Goal: Information Seeking & Learning: Find specific page/section

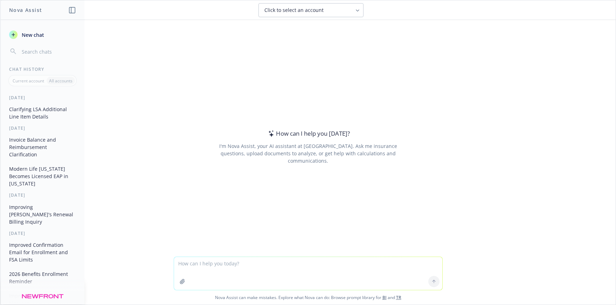
click at [215, 266] on textarea at bounding box center [308, 273] width 268 height 33
paste textarea "Let us know if there are any edits for our team to finalize the OE Postcard. To…"
type textarea "make this sound nicer: Let us know if there are any edits for our team to final…"
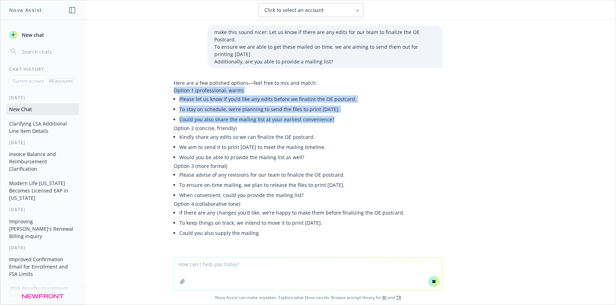
drag, startPoint x: 331, startPoint y: 114, endPoint x: 161, endPoint y: 86, distance: 172.6
click at [161, 86] on div "make this sound nicer: Let us know if there are any edits for our team to final…" at bounding box center [308, 138] width 616 height 237
drag, startPoint x: 322, startPoint y: 112, endPoint x: 173, endPoint y: 92, distance: 150.8
click at [174, 92] on div "Here are a few polished options—feel free to mix and match: Option 1 (professio…" at bounding box center [289, 158] width 231 height 159
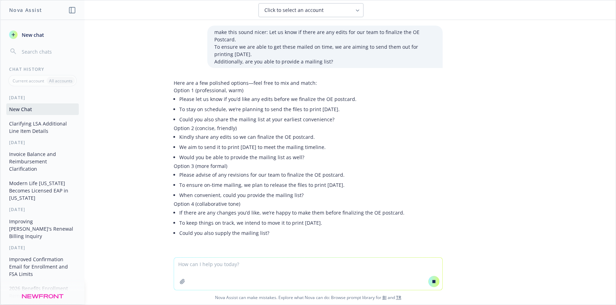
scroll to position [6, 0]
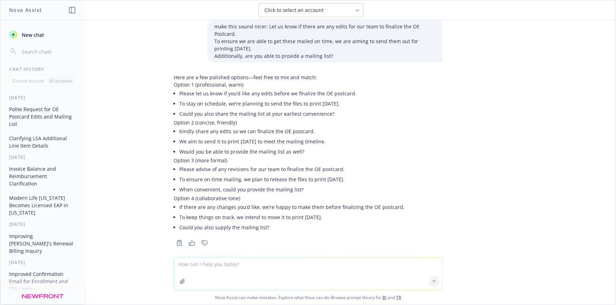
copy ul "Please let us know if you’d like any edits before we finalize the OE postcard. …"
click at [184, 98] on li "To stay on schedule, we’re planning to send the files to print tomorrow." at bounding box center [291, 103] width 225 height 10
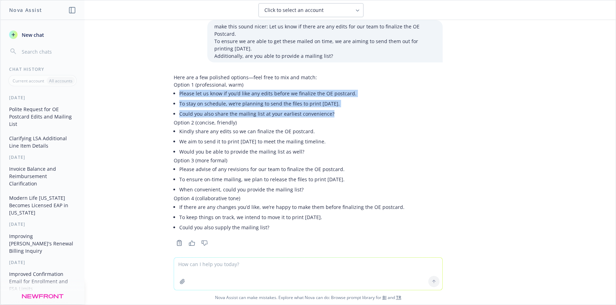
drag, startPoint x: 189, startPoint y: 89, endPoint x: 334, endPoint y: 103, distance: 145.4
click at [334, 103] on ul "Please let us know if you’d like any edits before we finalize the OE postcard. …" at bounding box center [291, 103] width 225 height 30
copy ul "Please let us know if you’d like any edits before we finalize the OE postcard. …"
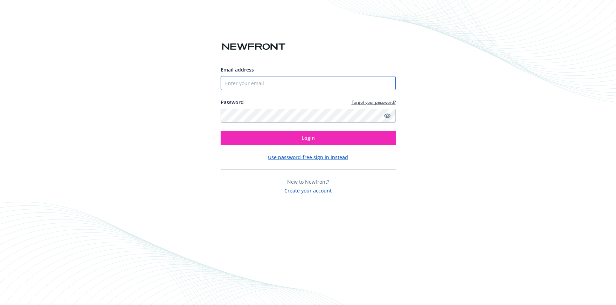
click at [276, 82] on input "Email address" at bounding box center [308, 83] width 175 height 14
type input "[PERSON_NAME][EMAIL_ADDRESS][PERSON_NAME][DOMAIN_NAME]"
click at [221, 131] on button "Login" at bounding box center [308, 138] width 175 height 14
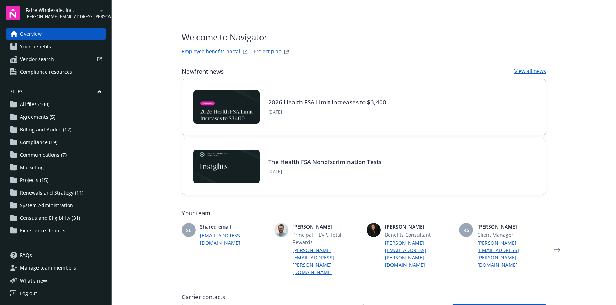
click at [46, 196] on span "Renewals and Strategy (11)" at bounding box center [51, 192] width 63 height 11
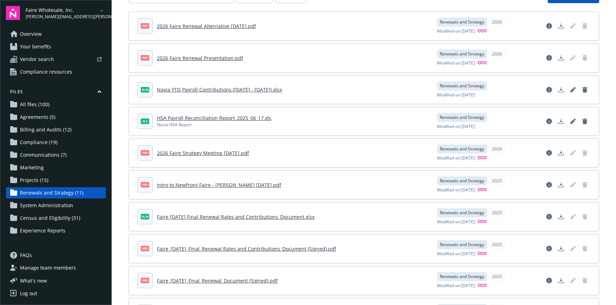
scroll to position [60, 0]
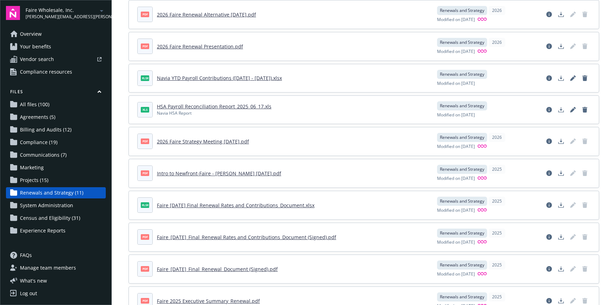
click at [275, 238] on link "Faire_1.1.2025_Final_Renewal Rates and Contributions_Document (Signed).pdf" at bounding box center [246, 237] width 179 height 7
click at [199, 205] on link "Faire 1.1.2025 Final Renewal Rates and Contributions_Document.xlsx" at bounding box center [236, 205] width 158 height 7
click at [488, 3] on div "pdf 2026 Faire Renewal Alternative 9.22.25.pdf Renewals and Strategy 2026 Modif…" at bounding box center [364, 14] width 470 height 28
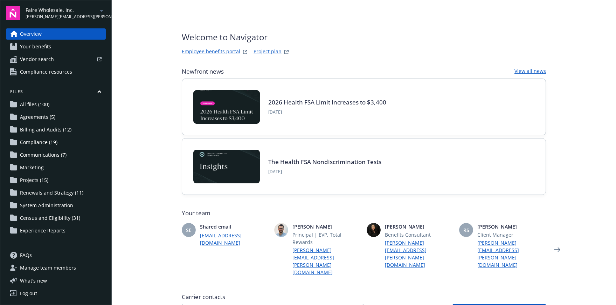
click at [47, 196] on span "Renewals and Strategy (11)" at bounding box center [51, 192] width 63 height 11
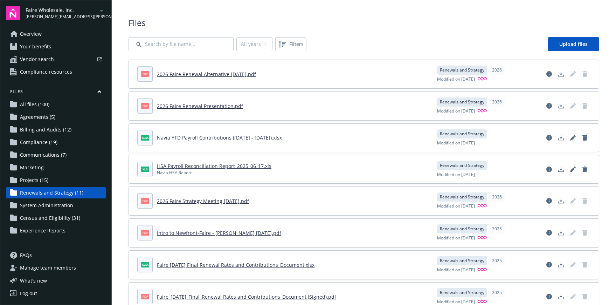
click at [59, 119] on link "Agreements (5)" at bounding box center [56, 116] width 100 height 11
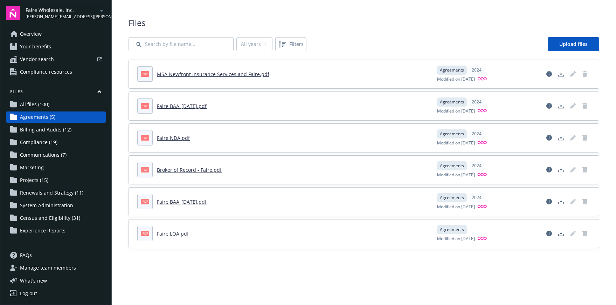
click at [65, 132] on span "Billing and Audits (12)" at bounding box center [46, 129] width 52 height 11
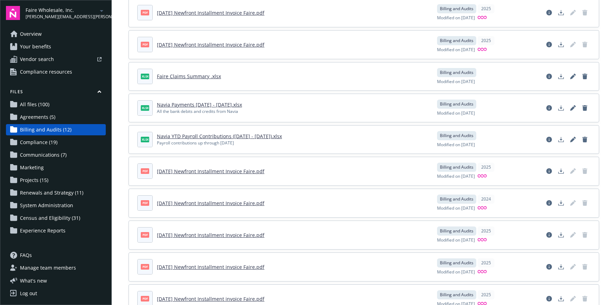
scroll to position [150, 0]
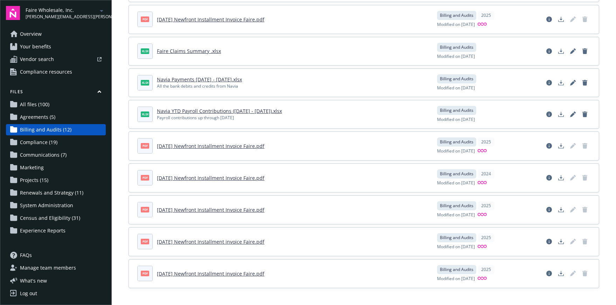
click at [57, 142] on link "Compliance (19)" at bounding box center [56, 142] width 100 height 11
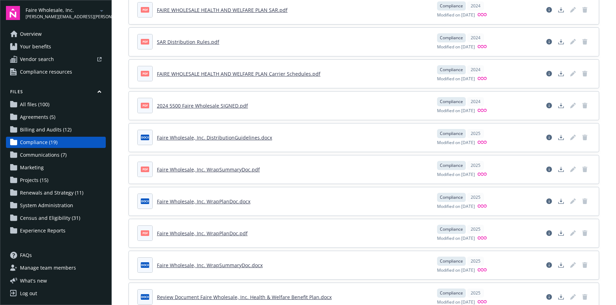
scroll to position [132, 0]
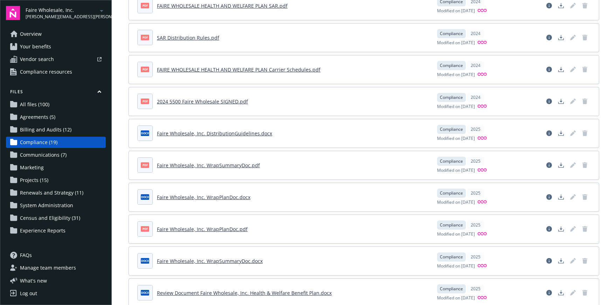
click at [51, 194] on span "Renewals and Strategy (11)" at bounding box center [51, 192] width 63 height 11
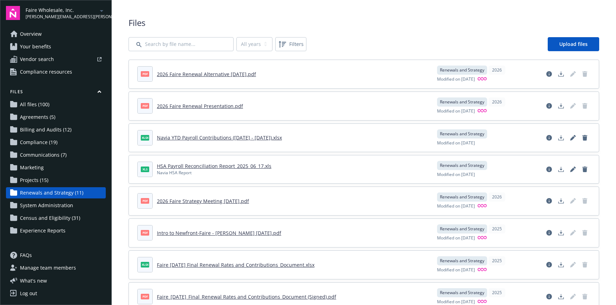
click at [51, 115] on span "Agreements (5)" at bounding box center [37, 116] width 35 height 11
